Goal: Task Accomplishment & Management: Use online tool/utility

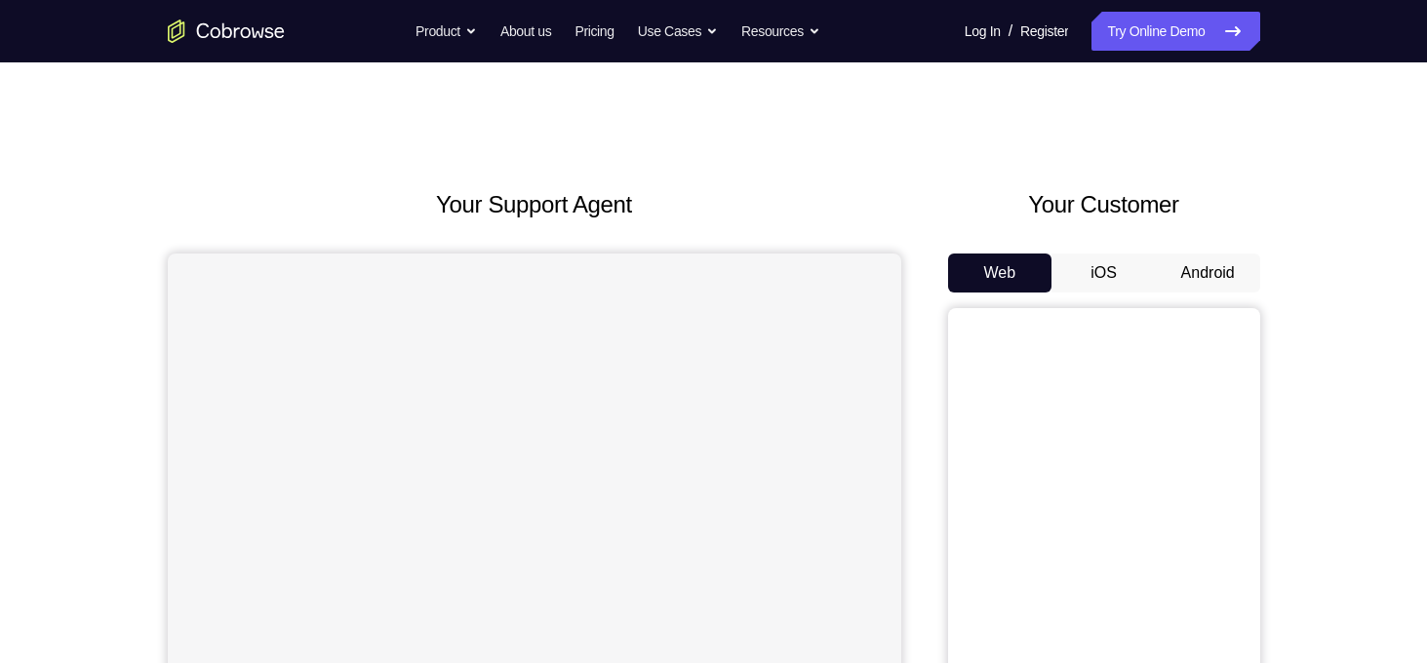
click at [1237, 285] on button "Android" at bounding box center [1208, 273] width 104 height 39
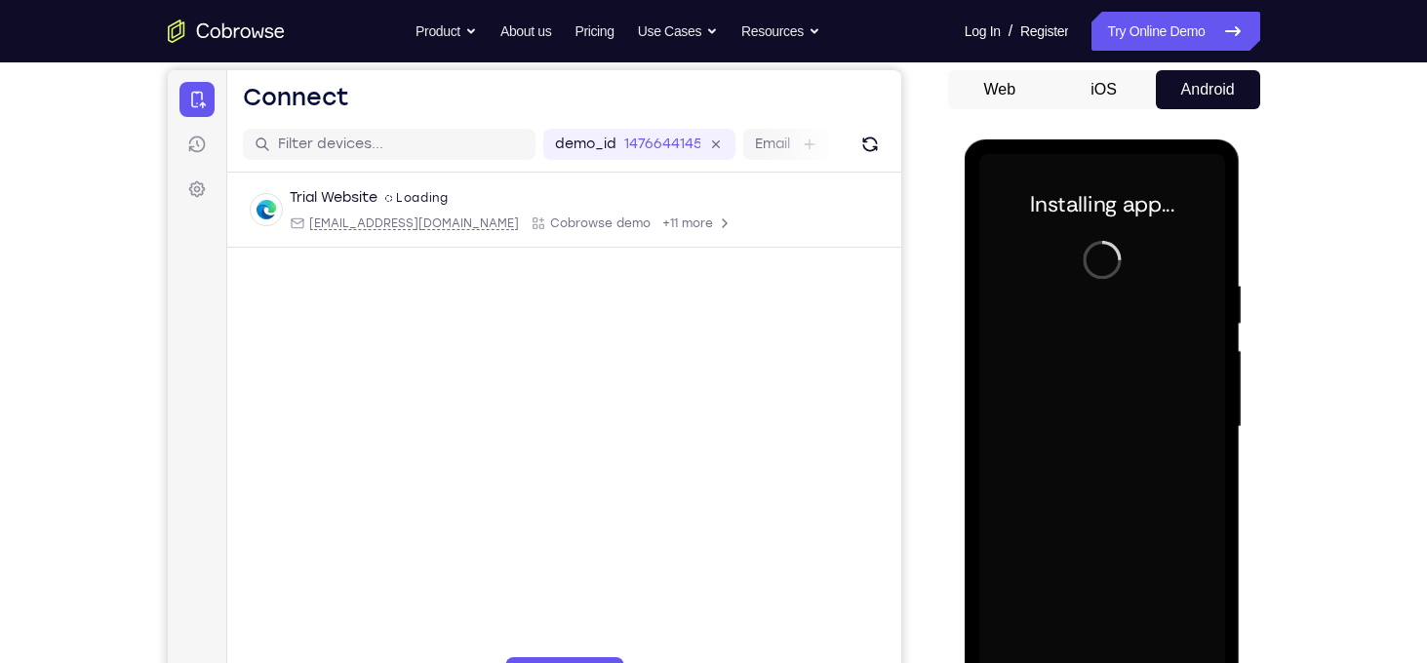
scroll to position [236, 0]
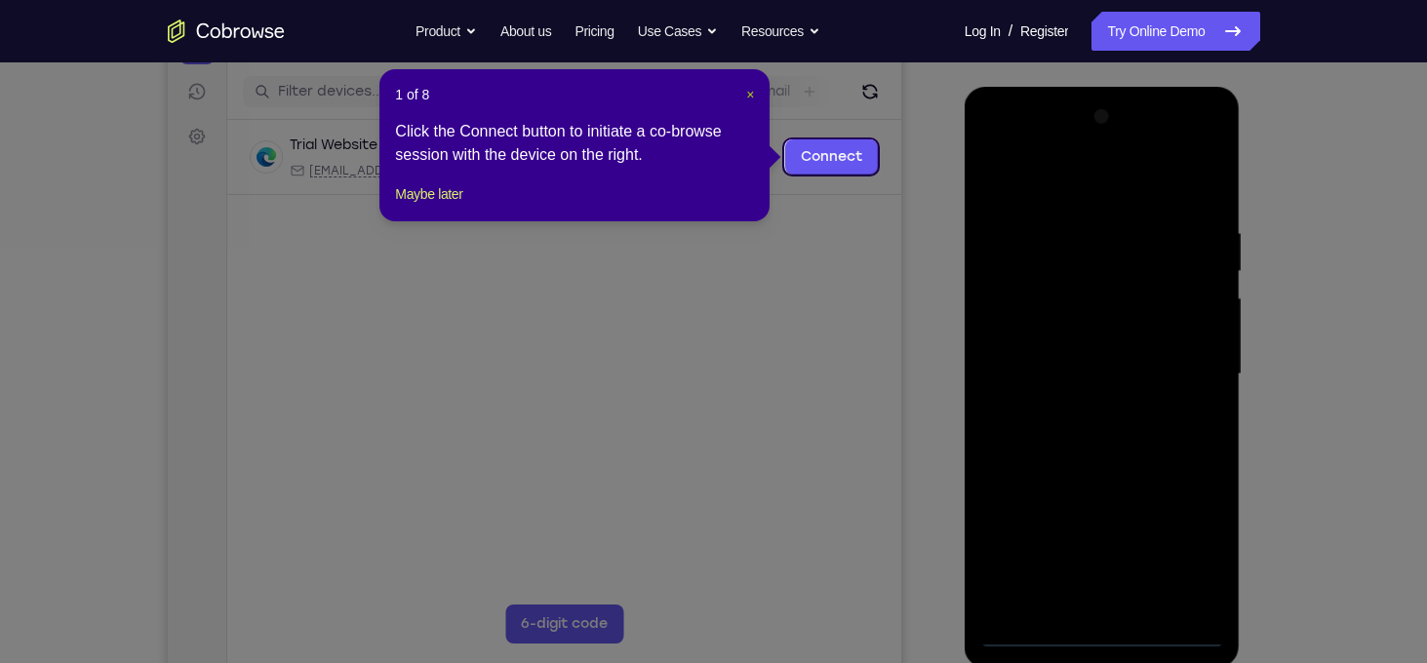
click at [750, 99] on span "×" at bounding box center [750, 95] width 8 height 16
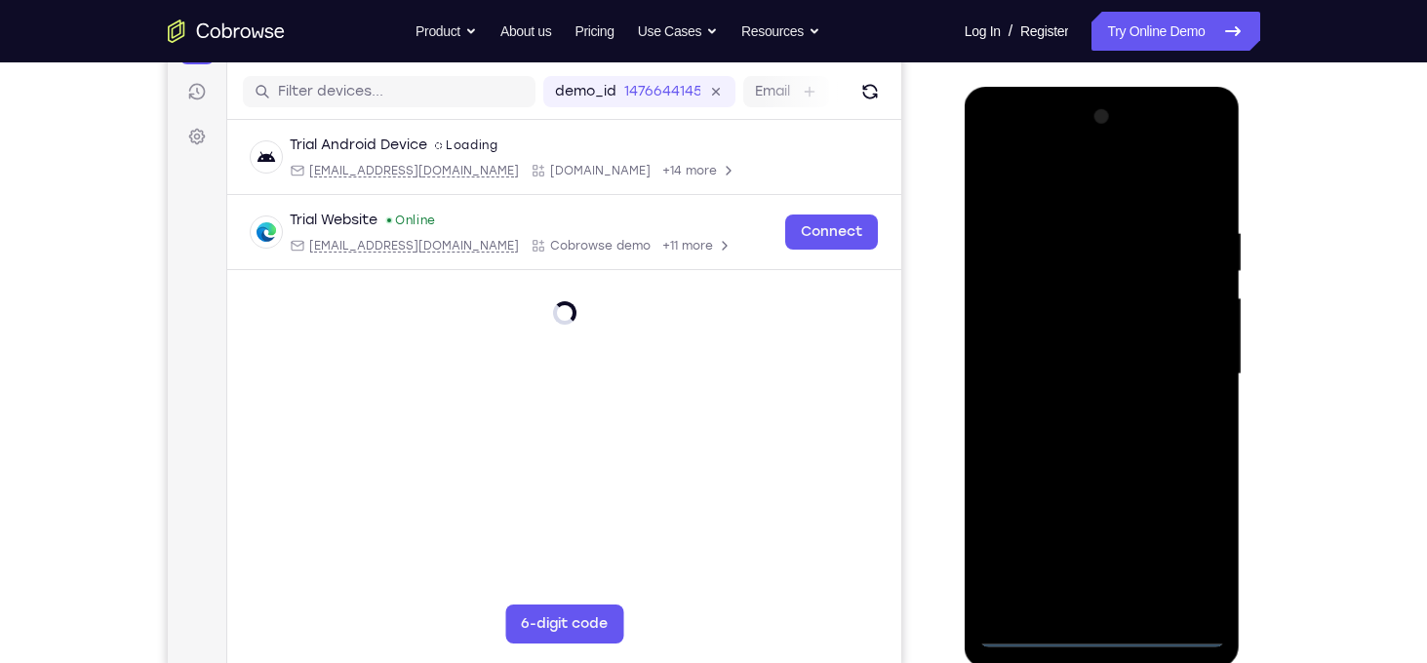
click at [1101, 633] on div at bounding box center [1102, 374] width 246 height 546
click at [1187, 556] on div at bounding box center [1102, 374] width 246 height 546
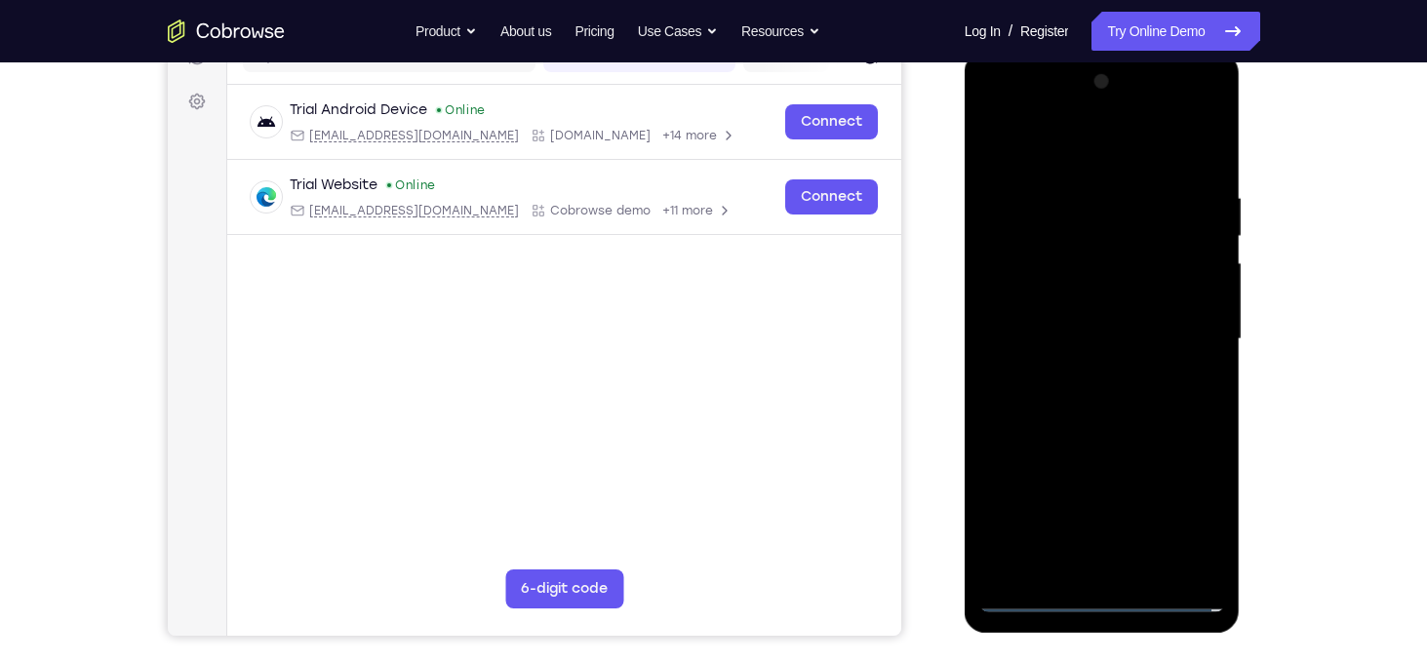
scroll to position [270, 0]
click at [996, 116] on div at bounding box center [1102, 340] width 246 height 546
click at [1182, 336] on div at bounding box center [1102, 340] width 246 height 546
click at [1077, 378] on div at bounding box center [1102, 340] width 246 height 546
click at [1107, 440] on div at bounding box center [1102, 340] width 246 height 546
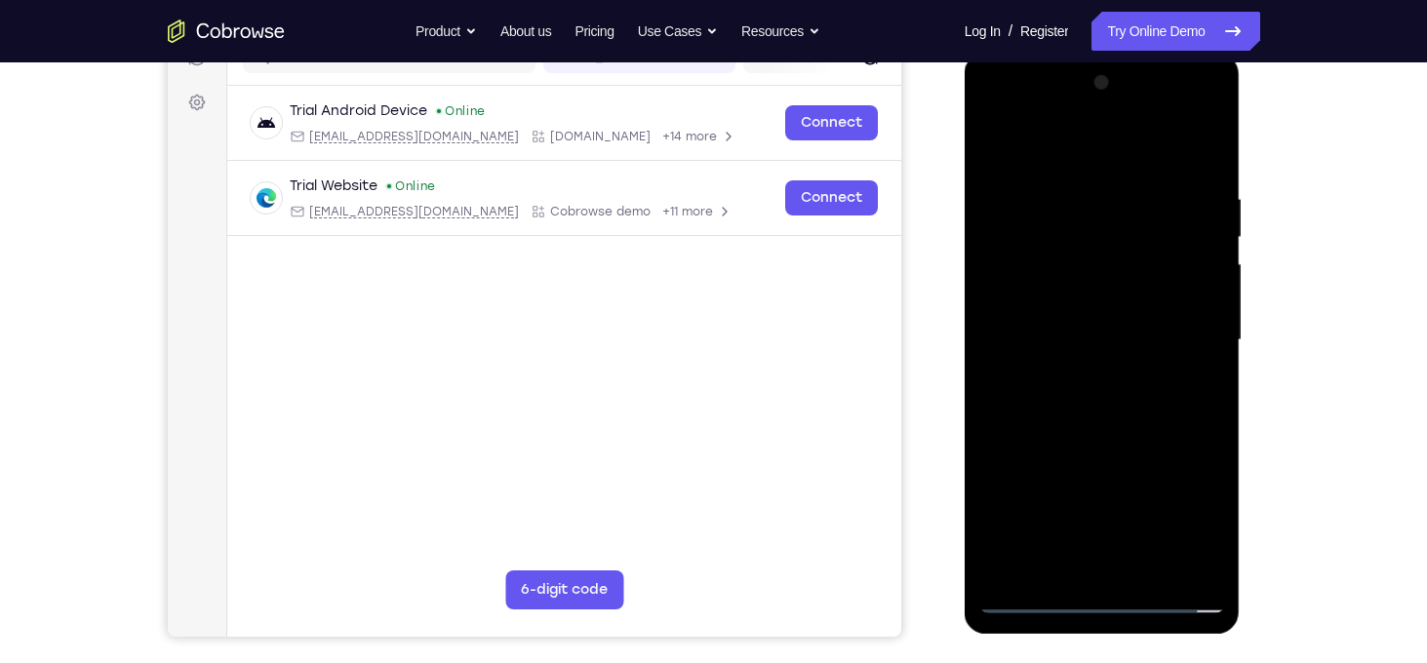
click at [1059, 248] on div at bounding box center [1102, 340] width 246 height 546
click at [1080, 253] on div at bounding box center [1102, 340] width 246 height 546
click at [1127, 435] on div at bounding box center [1102, 340] width 246 height 546
click at [1150, 566] on div at bounding box center [1102, 340] width 246 height 546
click at [1089, 445] on div at bounding box center [1102, 340] width 246 height 546
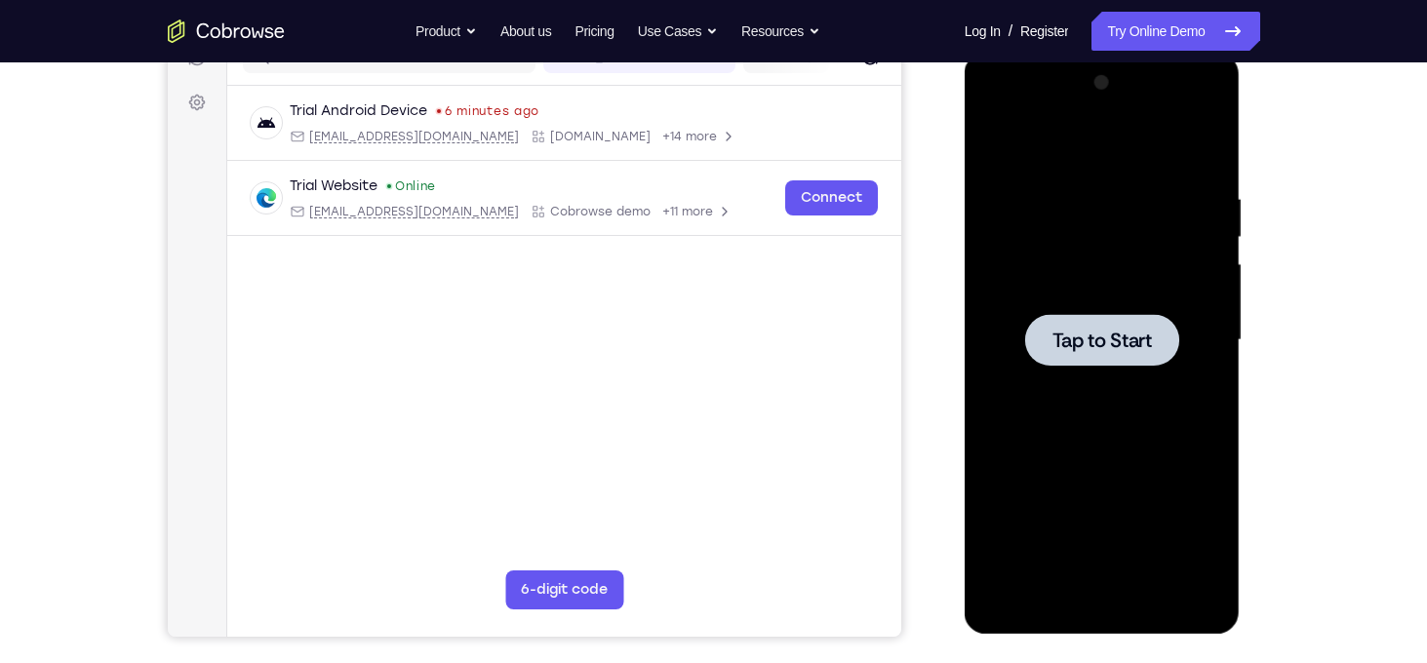
click at [1112, 338] on span "Tap to Start" at bounding box center [1103, 341] width 100 height 20
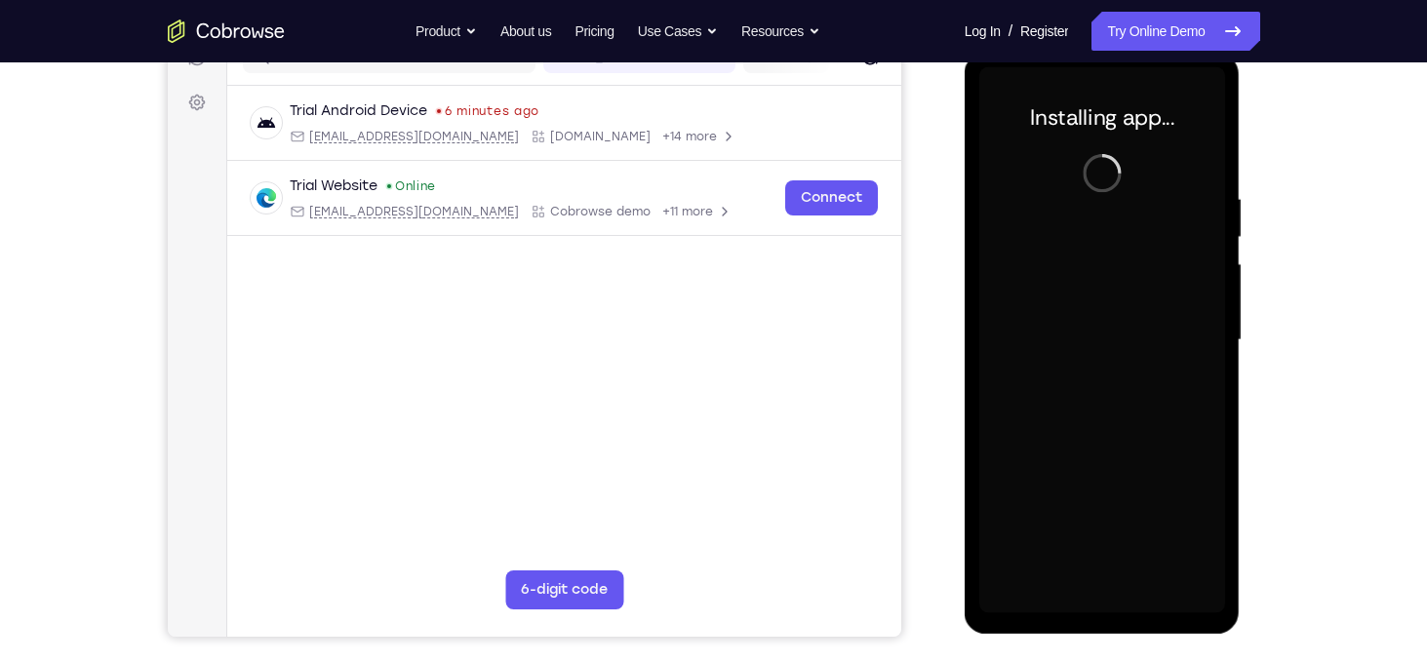
scroll to position [245, 0]
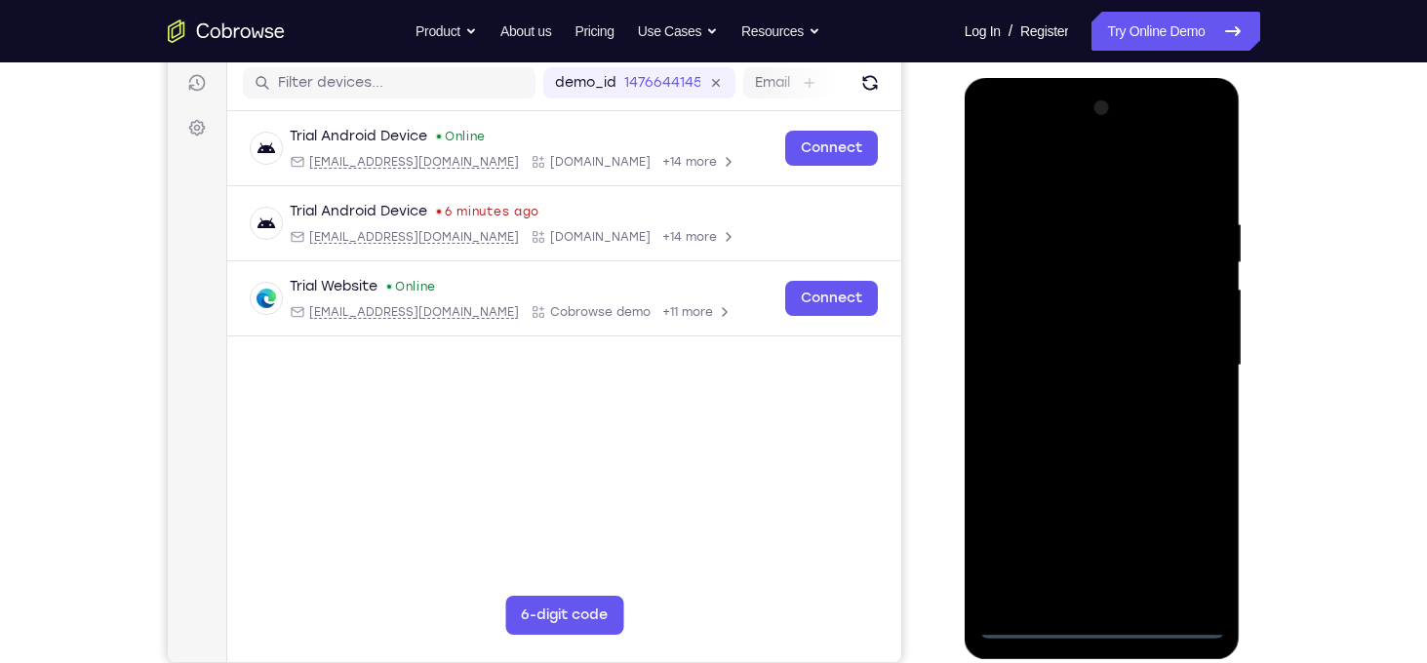
click at [1101, 620] on div at bounding box center [1102, 366] width 246 height 546
click at [1197, 556] on div at bounding box center [1102, 366] width 246 height 546
click at [999, 139] on div at bounding box center [1102, 366] width 246 height 546
click at [1187, 359] on div at bounding box center [1102, 366] width 246 height 546
click at [1081, 402] on div at bounding box center [1102, 366] width 246 height 546
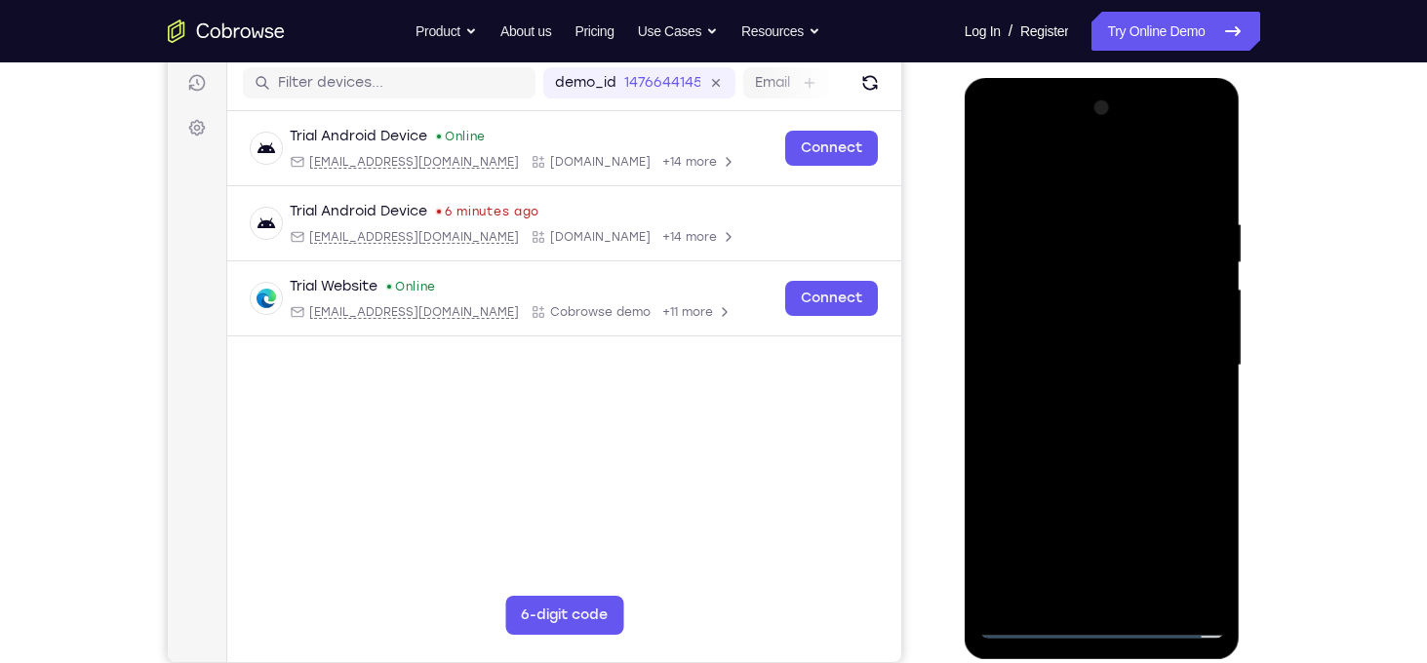
click at [1108, 459] on div at bounding box center [1102, 366] width 246 height 546
click at [1023, 277] on div at bounding box center [1102, 366] width 246 height 546
click at [1027, 281] on div at bounding box center [1102, 366] width 246 height 546
click at [1113, 327] on div at bounding box center [1102, 366] width 246 height 546
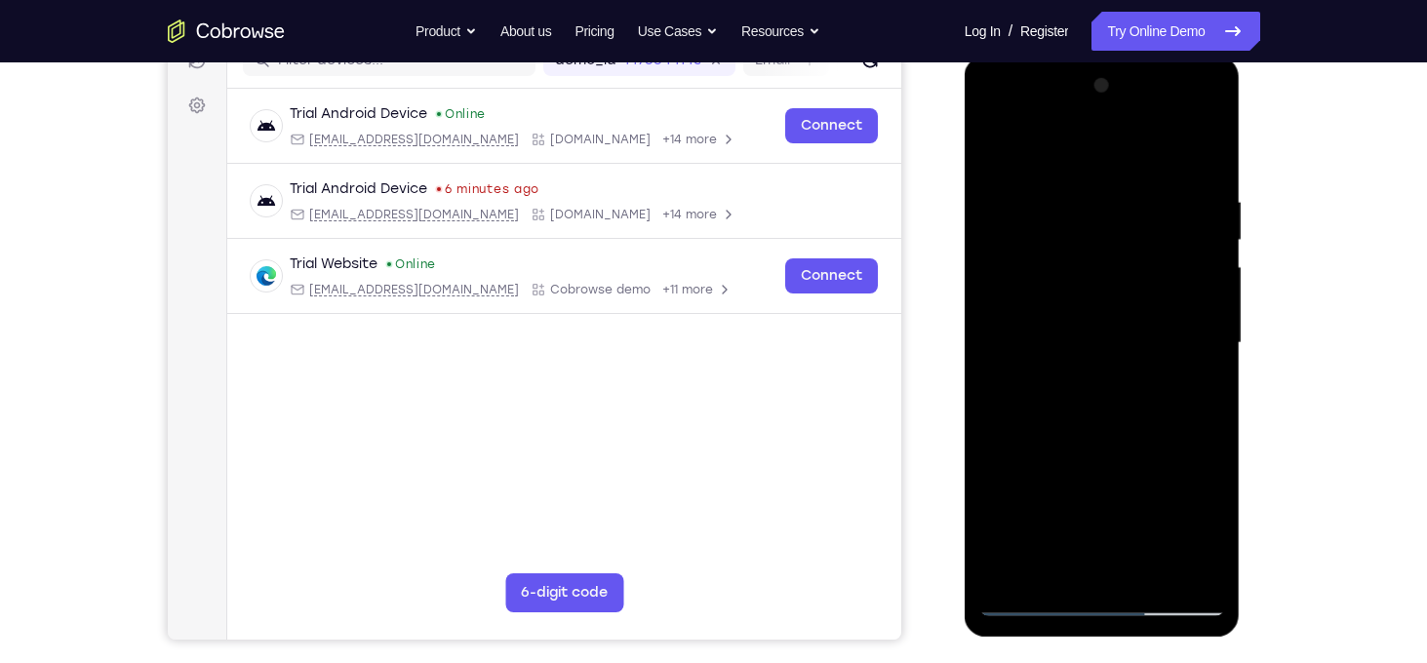
scroll to position [269, 0]
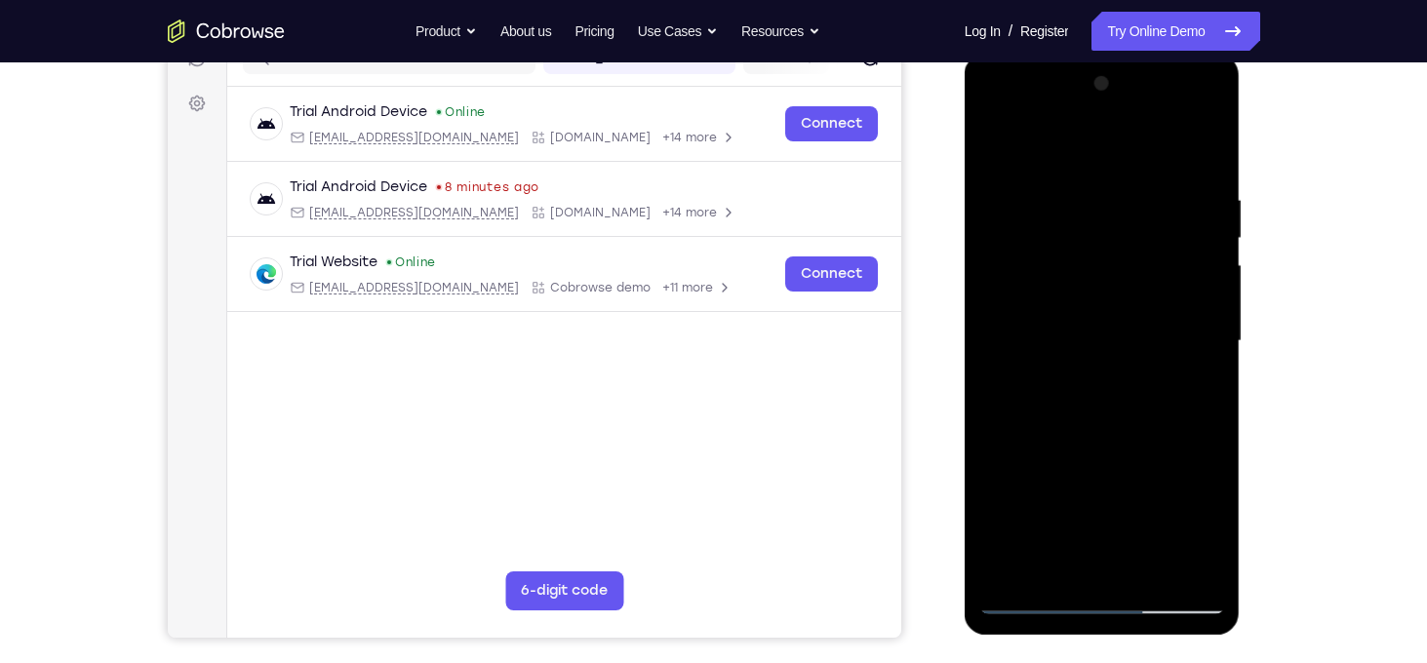
click at [1112, 425] on div at bounding box center [1102, 341] width 246 height 546
click at [1213, 420] on div at bounding box center [1102, 341] width 246 height 546
drag, startPoint x: 1151, startPoint y: 540, endPoint x: 1077, endPoint y: 108, distance: 438.5
click at [1077, 108] on div at bounding box center [1102, 341] width 246 height 546
drag, startPoint x: 1105, startPoint y: 499, endPoint x: 1119, endPoint y: 205, distance: 294.9
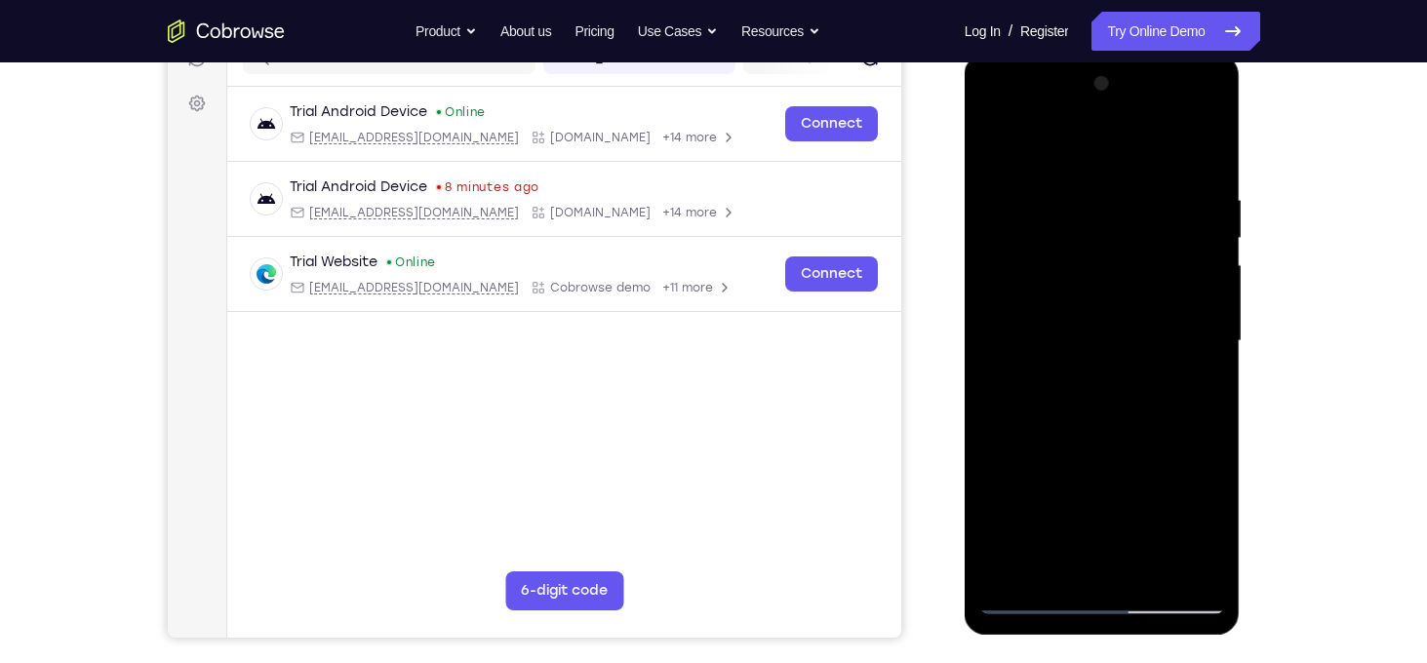
click at [1119, 205] on div at bounding box center [1102, 341] width 246 height 546
drag, startPoint x: 1098, startPoint y: 507, endPoint x: 1138, endPoint y: 177, distance: 333.0
click at [1138, 177] on div at bounding box center [1102, 341] width 246 height 546
drag, startPoint x: 1159, startPoint y: 491, endPoint x: 1169, endPoint y: 159, distance: 331.8
click at [1169, 159] on div at bounding box center [1102, 341] width 246 height 546
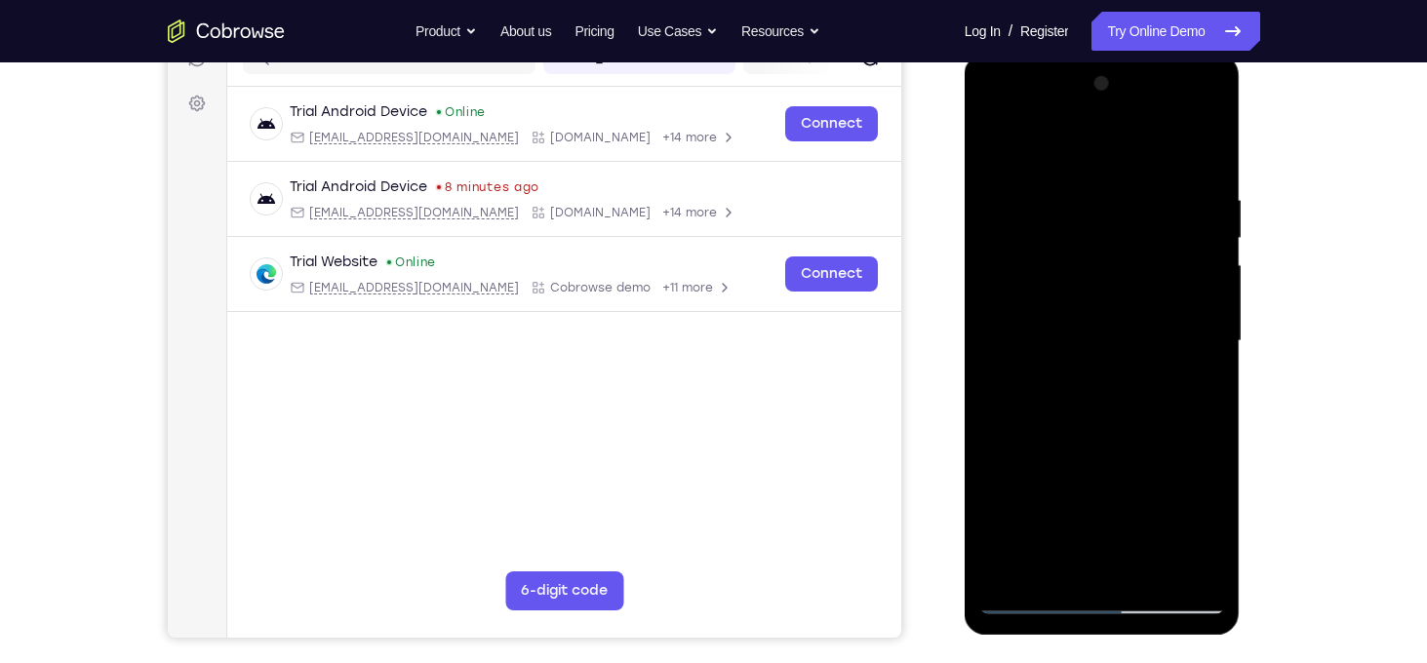
drag, startPoint x: 1112, startPoint y: 469, endPoint x: 1163, endPoint y: 193, distance: 280.7
click at [1163, 193] on div at bounding box center [1102, 341] width 246 height 546
drag, startPoint x: 1131, startPoint y: 440, endPoint x: 1169, endPoint y: 99, distance: 343.6
click at [1169, 99] on div at bounding box center [1102, 341] width 246 height 546
drag, startPoint x: 1120, startPoint y: 461, endPoint x: 1133, endPoint y: 371, distance: 91.6
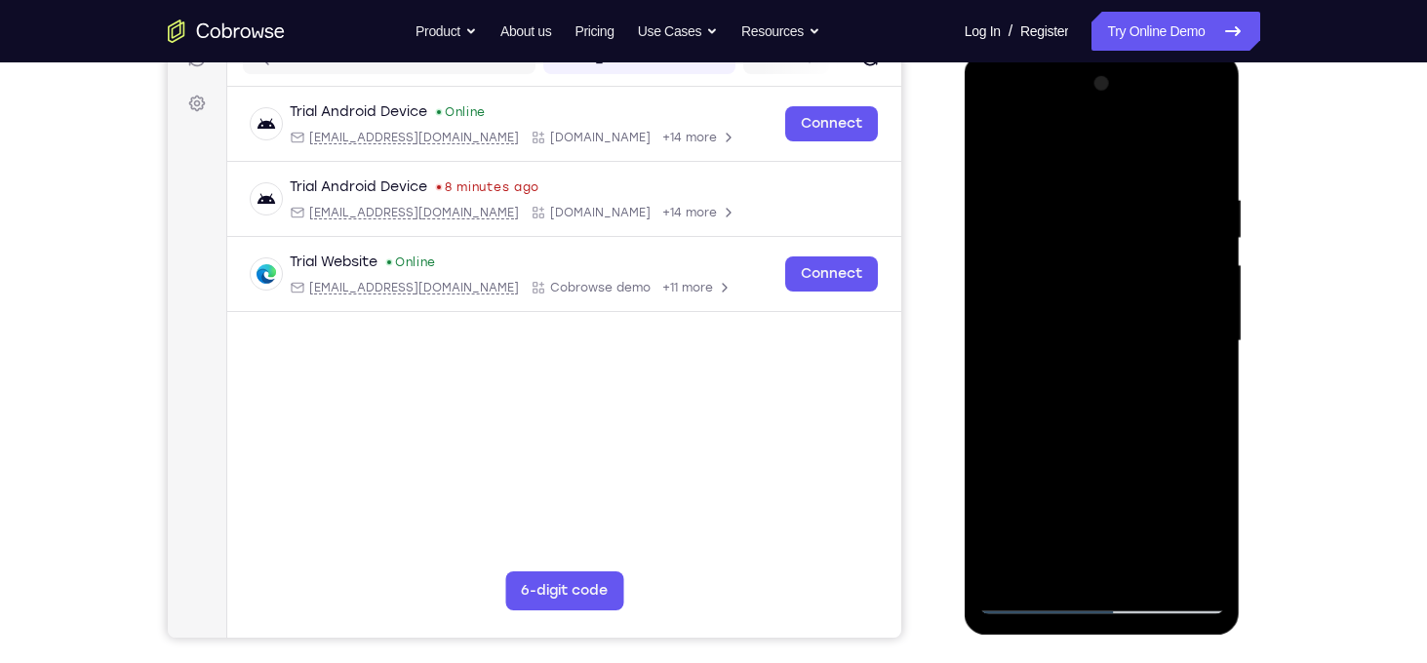
click at [1133, 371] on div at bounding box center [1102, 341] width 246 height 546
click at [1212, 350] on div at bounding box center [1102, 341] width 246 height 546
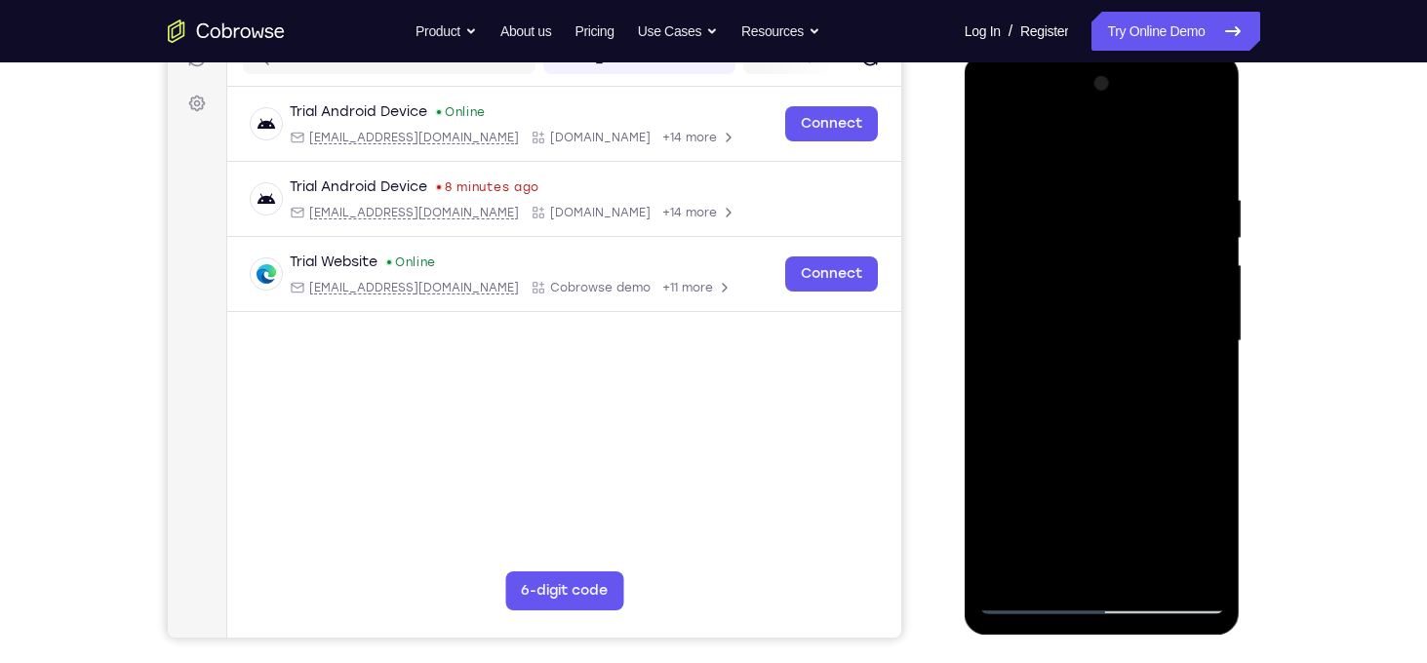
click at [1212, 350] on div at bounding box center [1102, 341] width 246 height 546
drag, startPoint x: 1150, startPoint y: 522, endPoint x: 1142, endPoint y: 211, distance: 311.3
click at [1142, 211] on div at bounding box center [1102, 341] width 246 height 546
drag, startPoint x: 1102, startPoint y: 482, endPoint x: 1125, endPoint y: 186, distance: 296.4
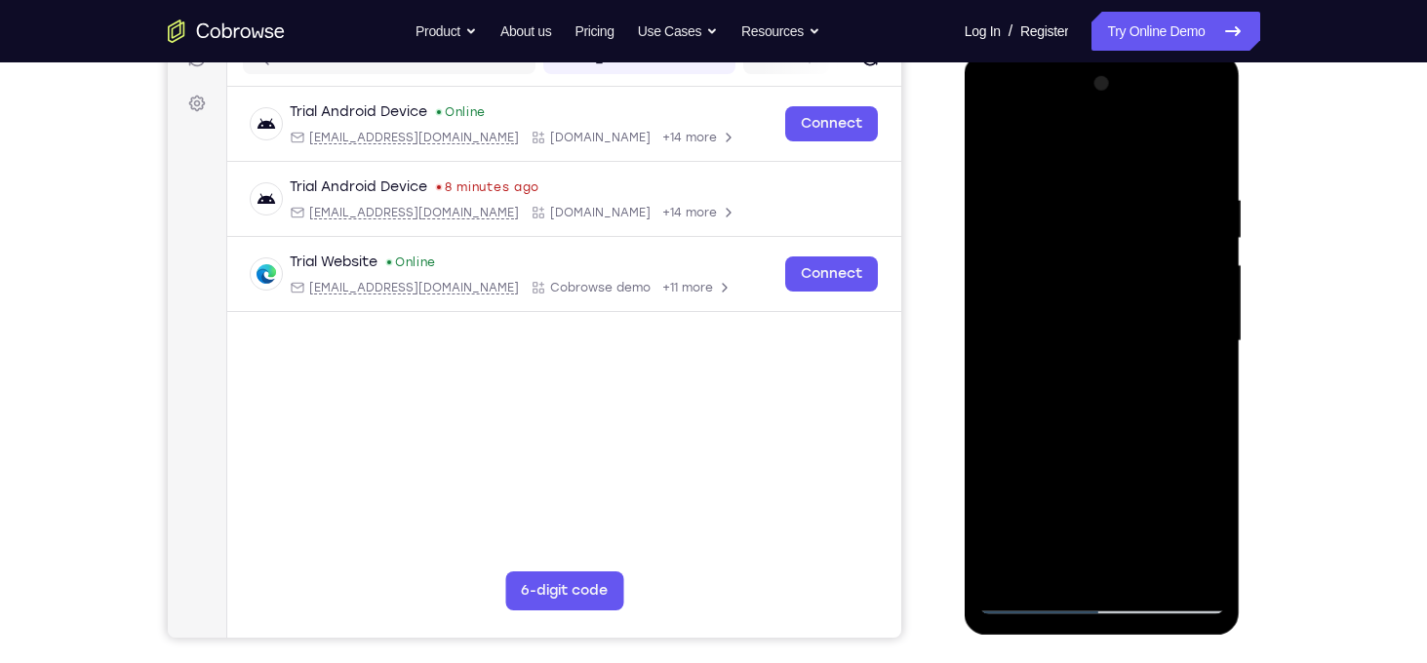
click at [1125, 186] on div at bounding box center [1102, 341] width 246 height 546
click at [1197, 574] on div at bounding box center [1102, 341] width 246 height 546
click at [1002, 268] on div at bounding box center [1102, 341] width 246 height 546
click at [1101, 243] on div at bounding box center [1102, 341] width 246 height 546
click at [1173, 206] on div at bounding box center [1102, 341] width 246 height 546
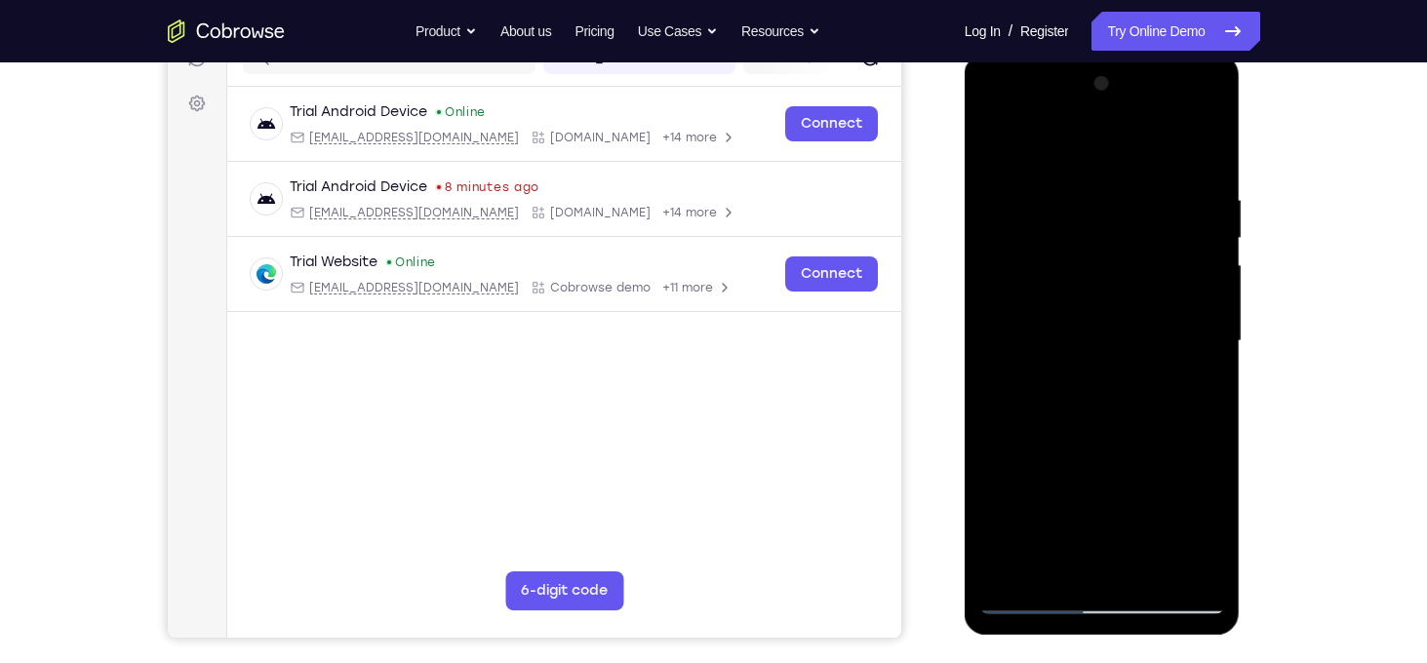
click at [1075, 184] on div at bounding box center [1102, 341] width 246 height 546
click at [1209, 362] on div at bounding box center [1102, 341] width 246 height 546
click at [1177, 573] on div at bounding box center [1102, 341] width 246 height 546
click at [1213, 372] on div at bounding box center [1102, 341] width 246 height 546
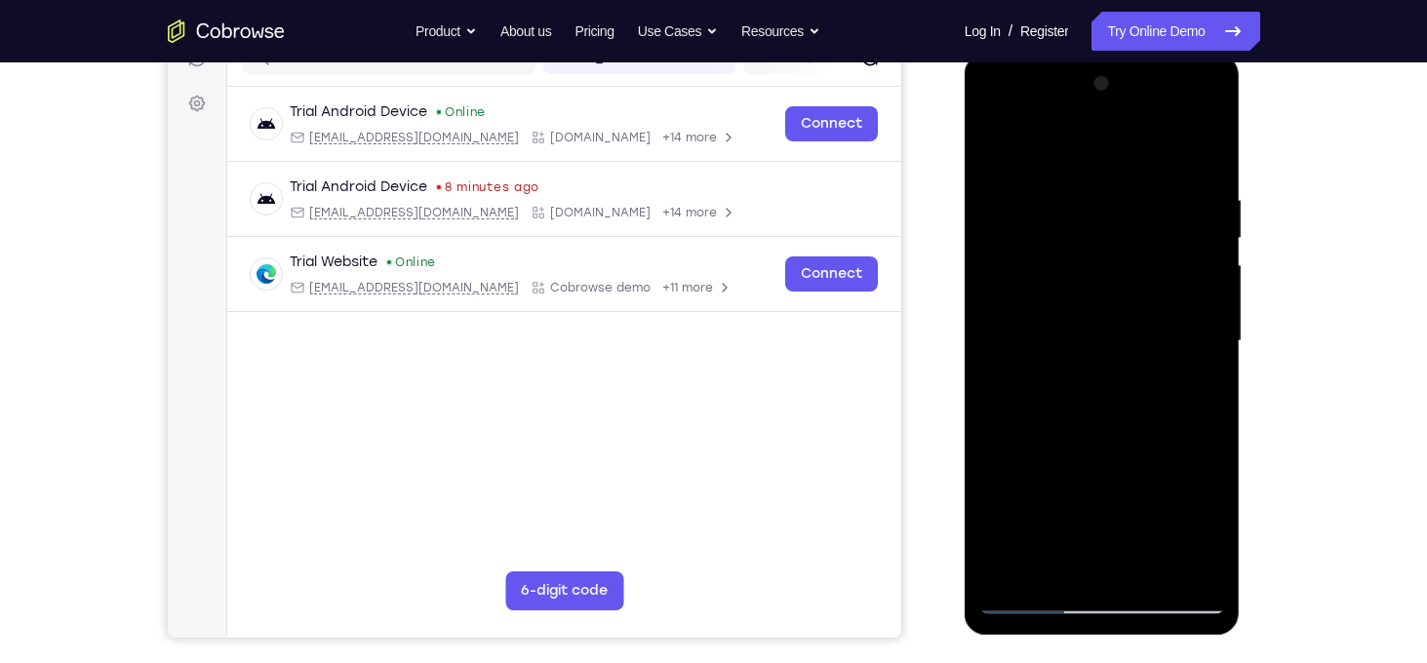
click at [1213, 372] on div at bounding box center [1102, 341] width 246 height 546
click at [990, 385] on div at bounding box center [1102, 341] width 246 height 546
click at [1218, 375] on div at bounding box center [1102, 341] width 246 height 546
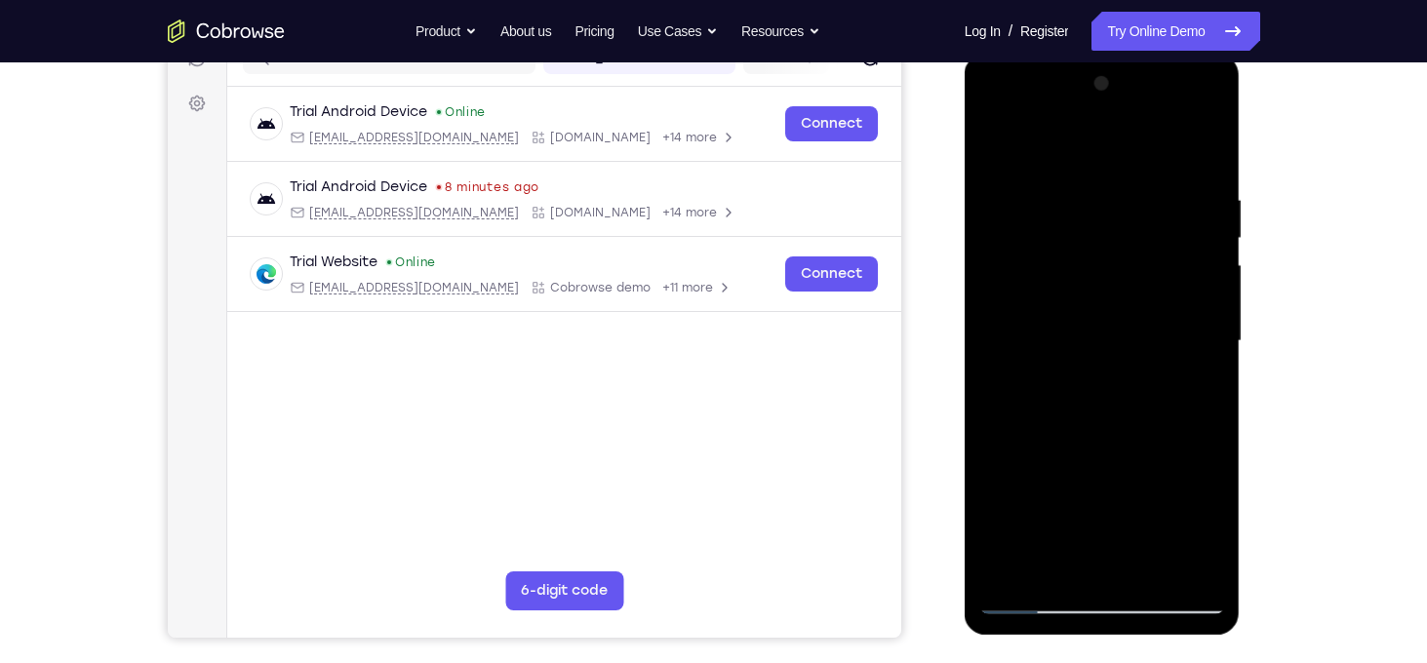
drag, startPoint x: 1210, startPoint y: 377, endPoint x: 1679, endPoint y: 424, distance: 471.7
click at [965, 355] on html "Online web based iOS Simulators and Android Emulators. Run iPhone, iPad, Mobile…" at bounding box center [1104, 346] width 278 height 585
drag, startPoint x: 1212, startPoint y: 373, endPoint x: 892, endPoint y: 408, distance: 321.9
click at [965, 408] on html "Online web based iOS Simulators and Android Emulators. Run iPhone, iPad, Mobile…" at bounding box center [1104, 346] width 278 height 585
drag, startPoint x: 1210, startPoint y: 343, endPoint x: 878, endPoint y: 381, distance: 333.9
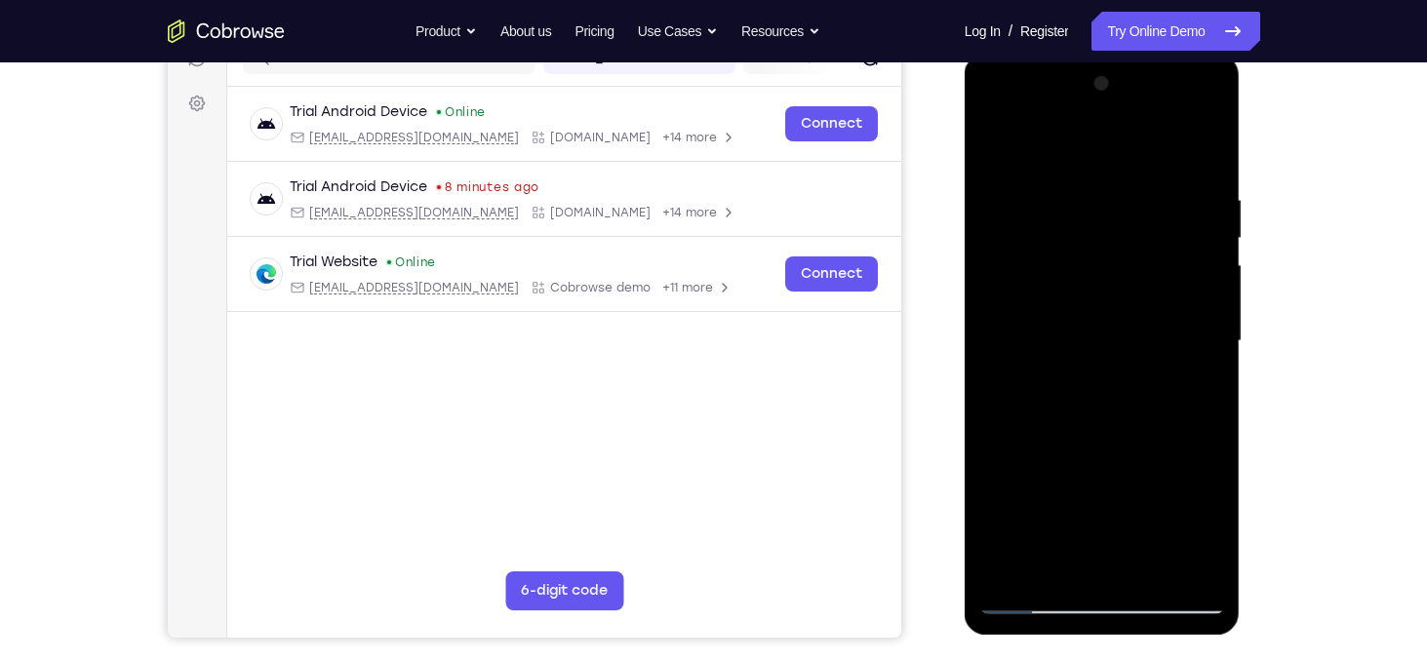
click at [965, 381] on html "Online web based iOS Simulators and Android Emulators. Run iPhone, iPad, Mobile…" at bounding box center [1104, 346] width 278 height 585
drag, startPoint x: 1202, startPoint y: 400, endPoint x: 784, endPoint y: 417, distance: 417.9
click at [965, 417] on html "Online web based iOS Simulators and Android Emulators. Run iPhone, iPad, Mobile…" at bounding box center [1104, 346] width 278 height 585
click at [1212, 359] on div at bounding box center [1102, 341] width 246 height 546
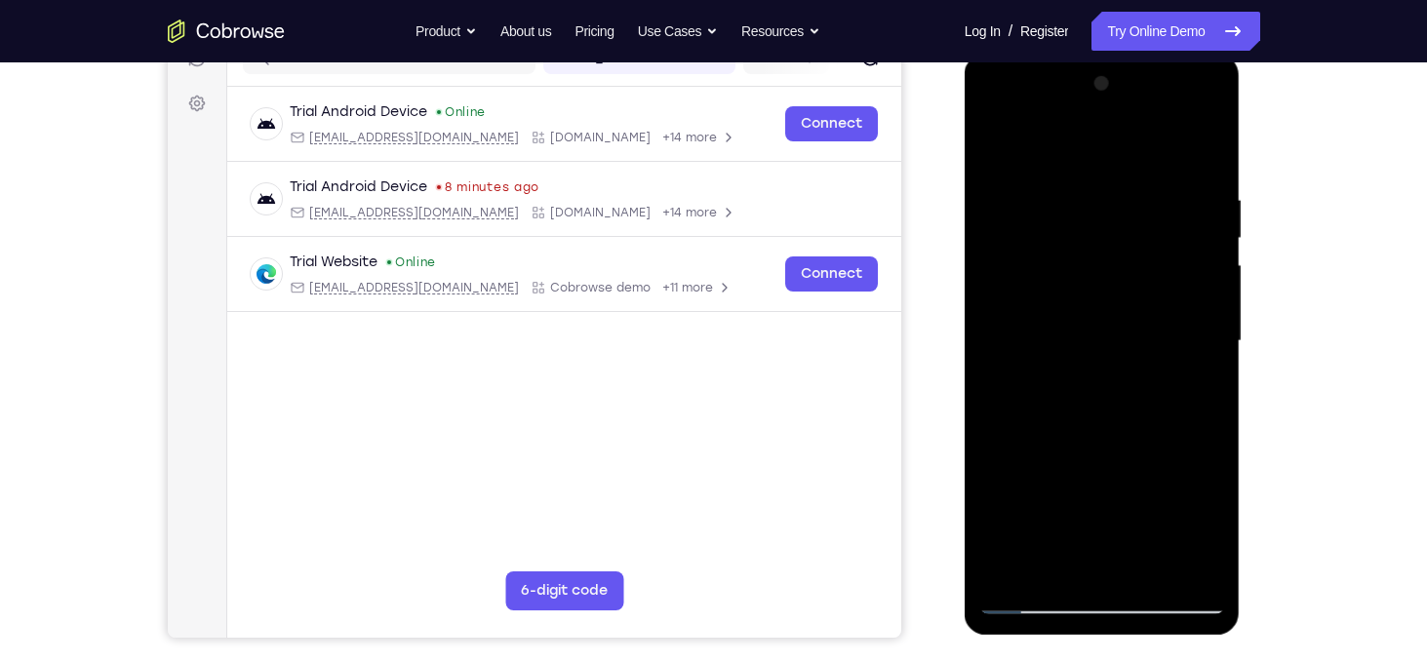
drag, startPoint x: 1212, startPoint y: 359, endPoint x: 885, endPoint y: 417, distance: 331.8
click at [965, 417] on html "Online web based iOS Simulators and Android Emulators. Run iPhone, iPad, Mobile…" at bounding box center [1104, 346] width 278 height 585
click at [1201, 157] on div at bounding box center [1102, 341] width 246 height 546
